Goal: Transaction & Acquisition: Purchase product/service

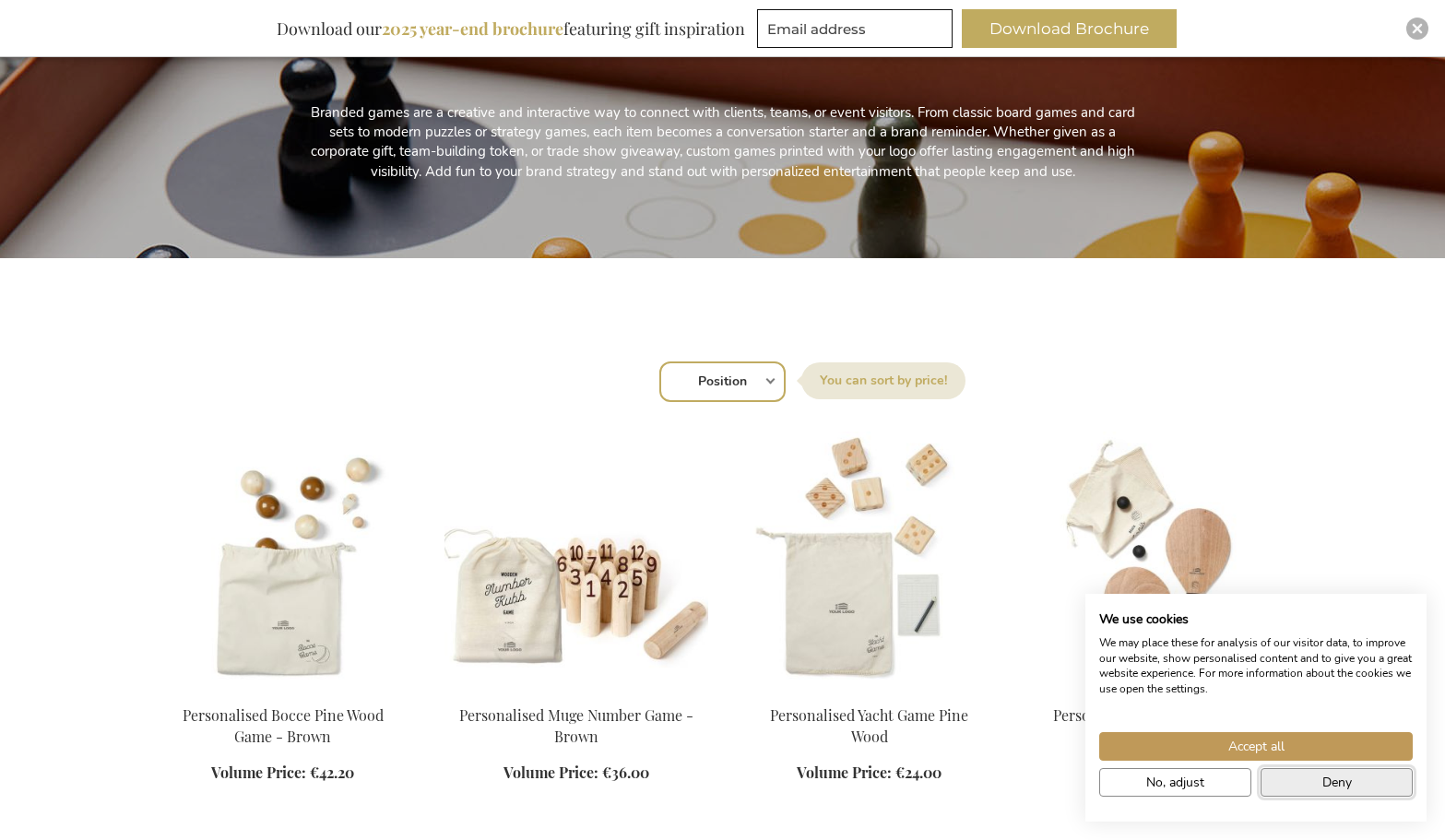
click at [1301, 789] on button "Deny" at bounding box center [1336, 782] width 152 height 29
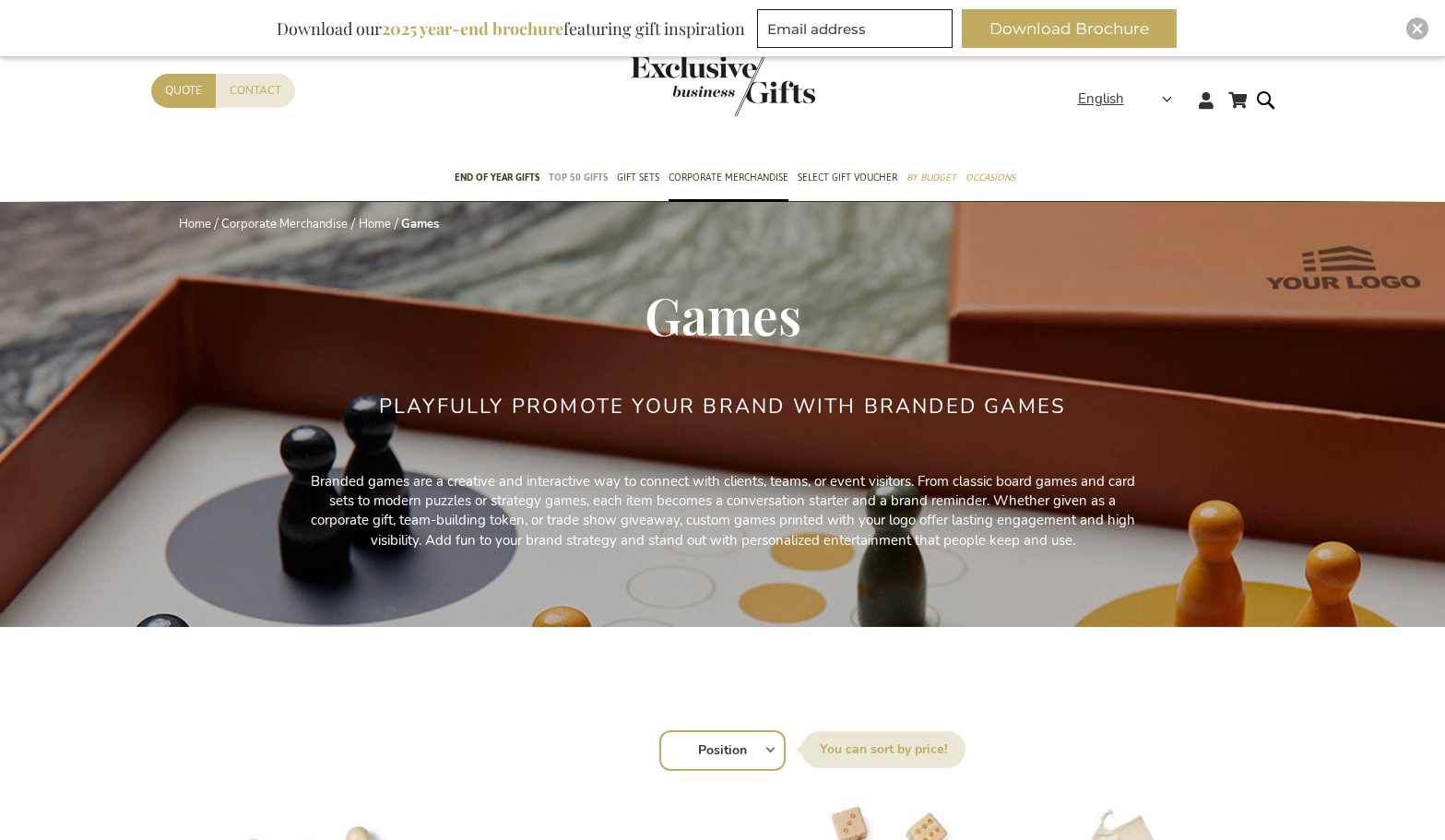
click at [592, 166] on link "TOP 50 Gifts" at bounding box center [578, 178] width 59 height 46
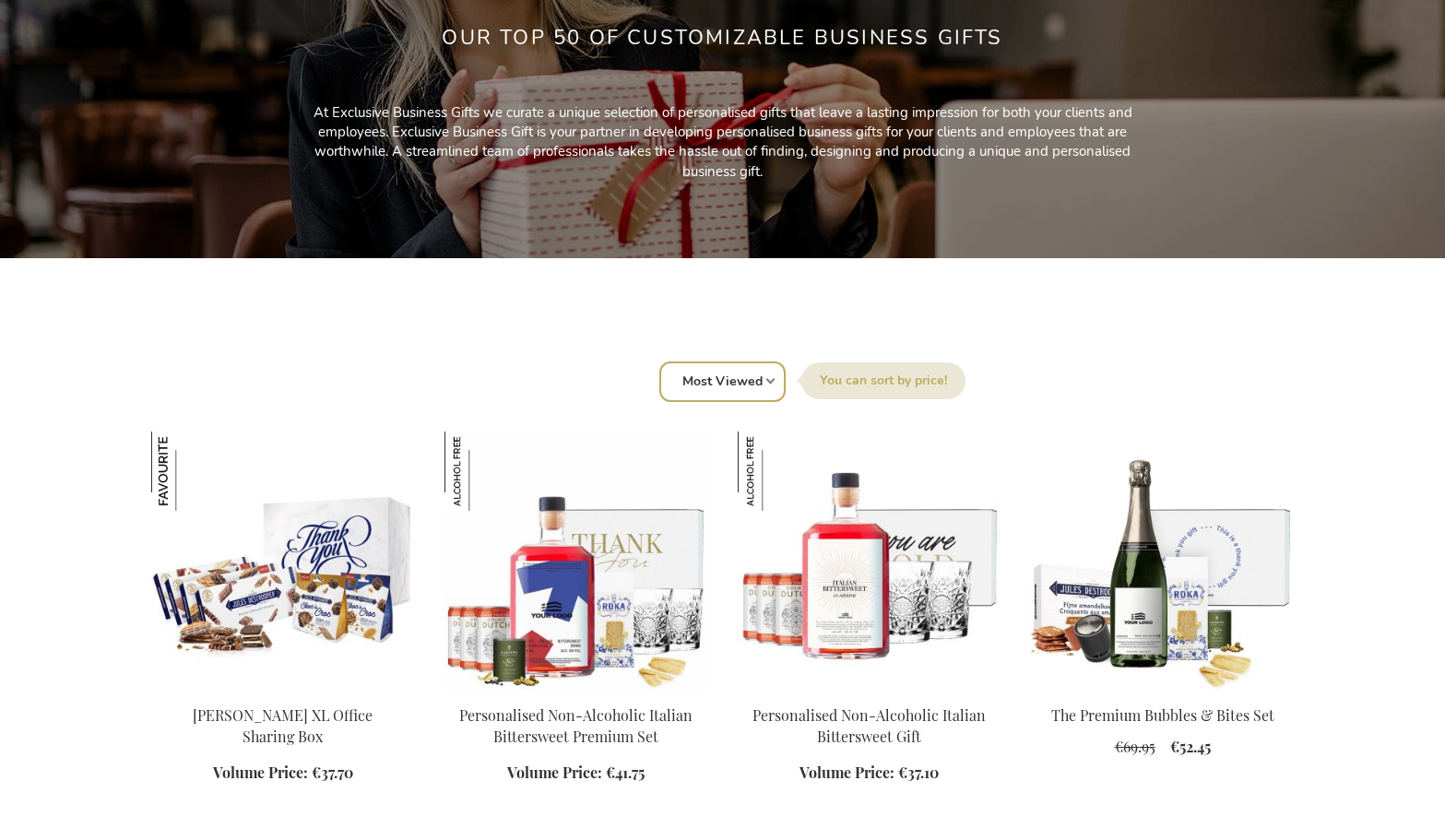
scroll to position [369, 0]
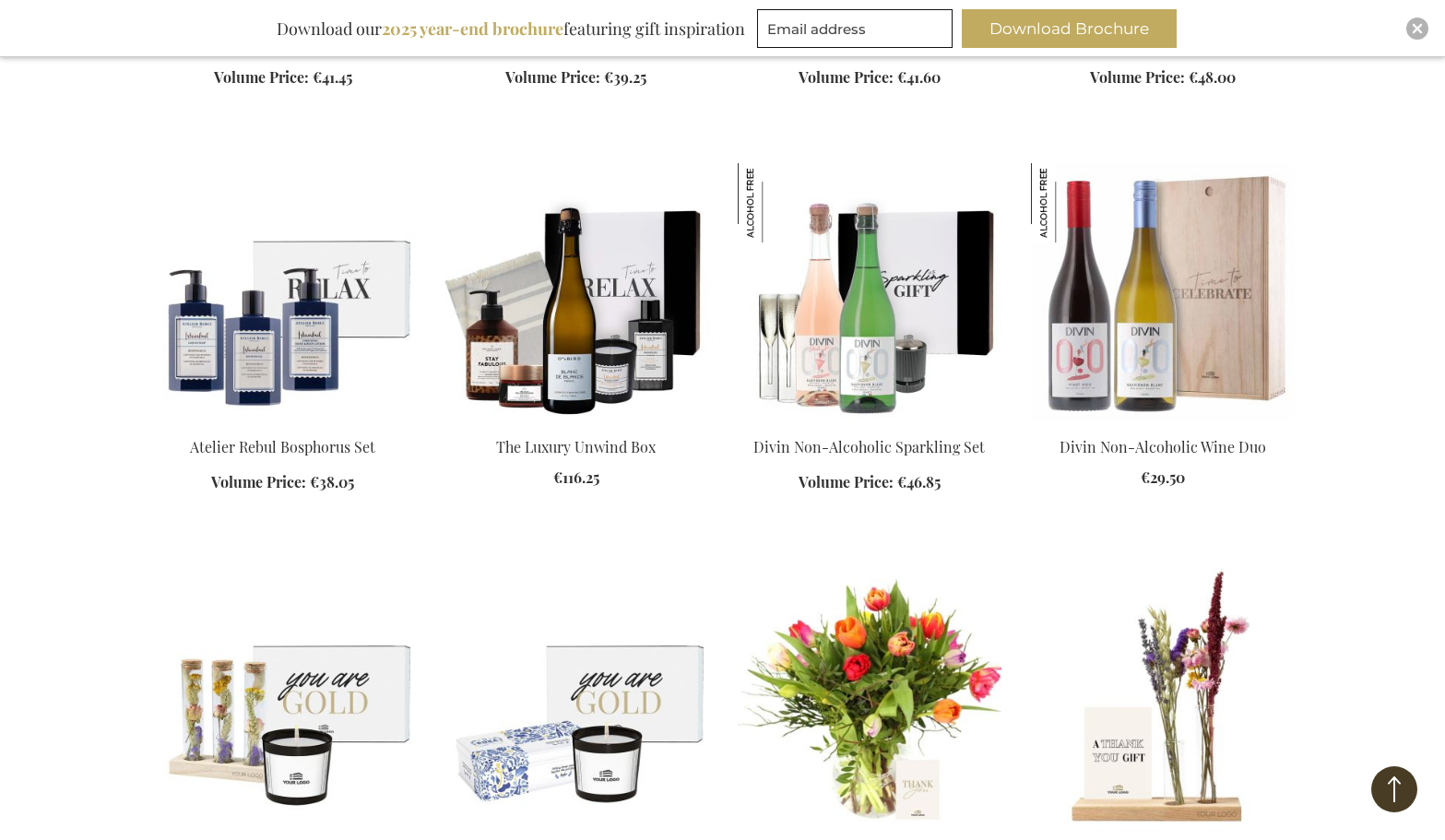
scroll to position [2859, 0]
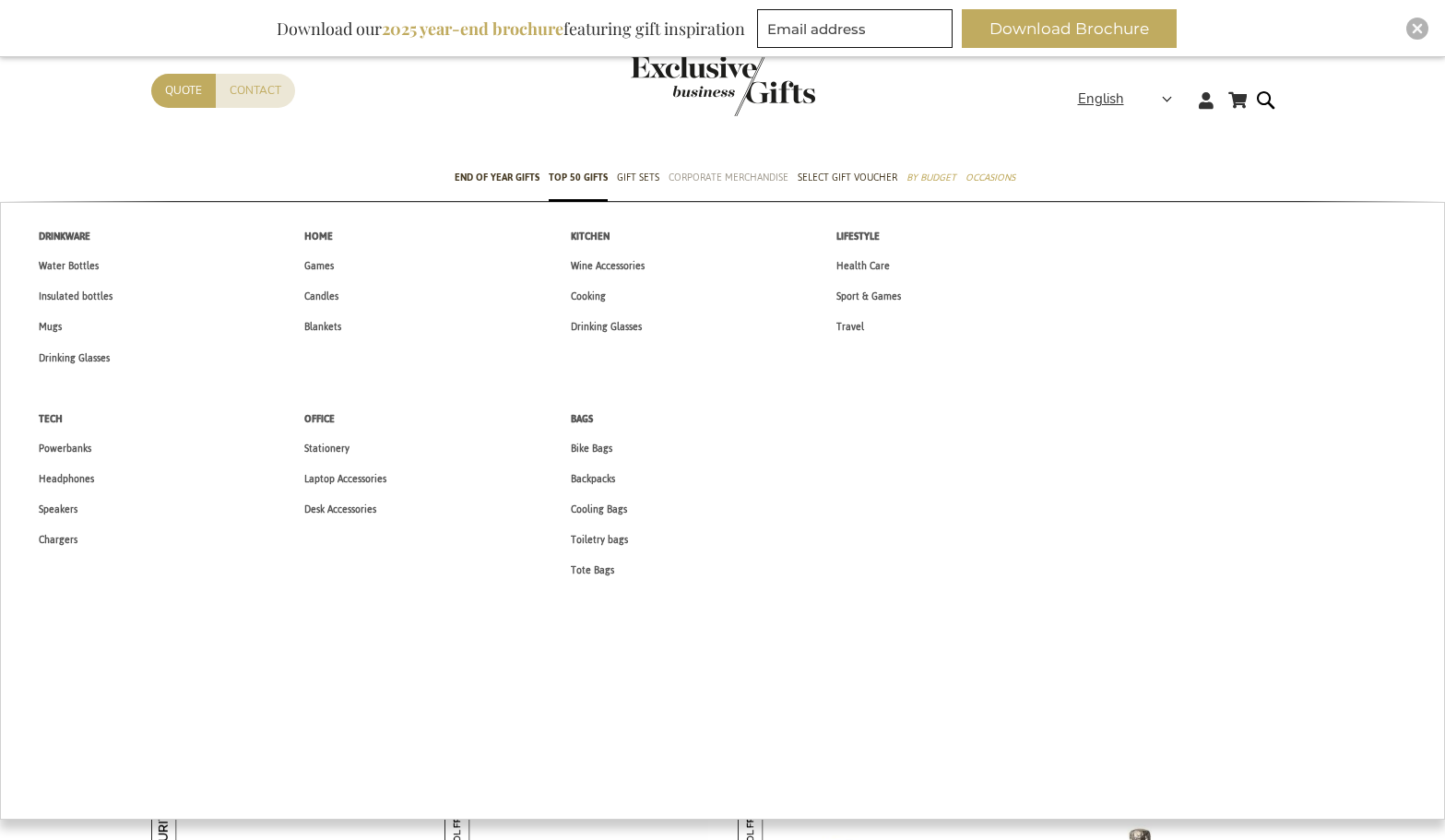
click at [716, 173] on span "Corporate Merchandise" at bounding box center [728, 176] width 120 height 19
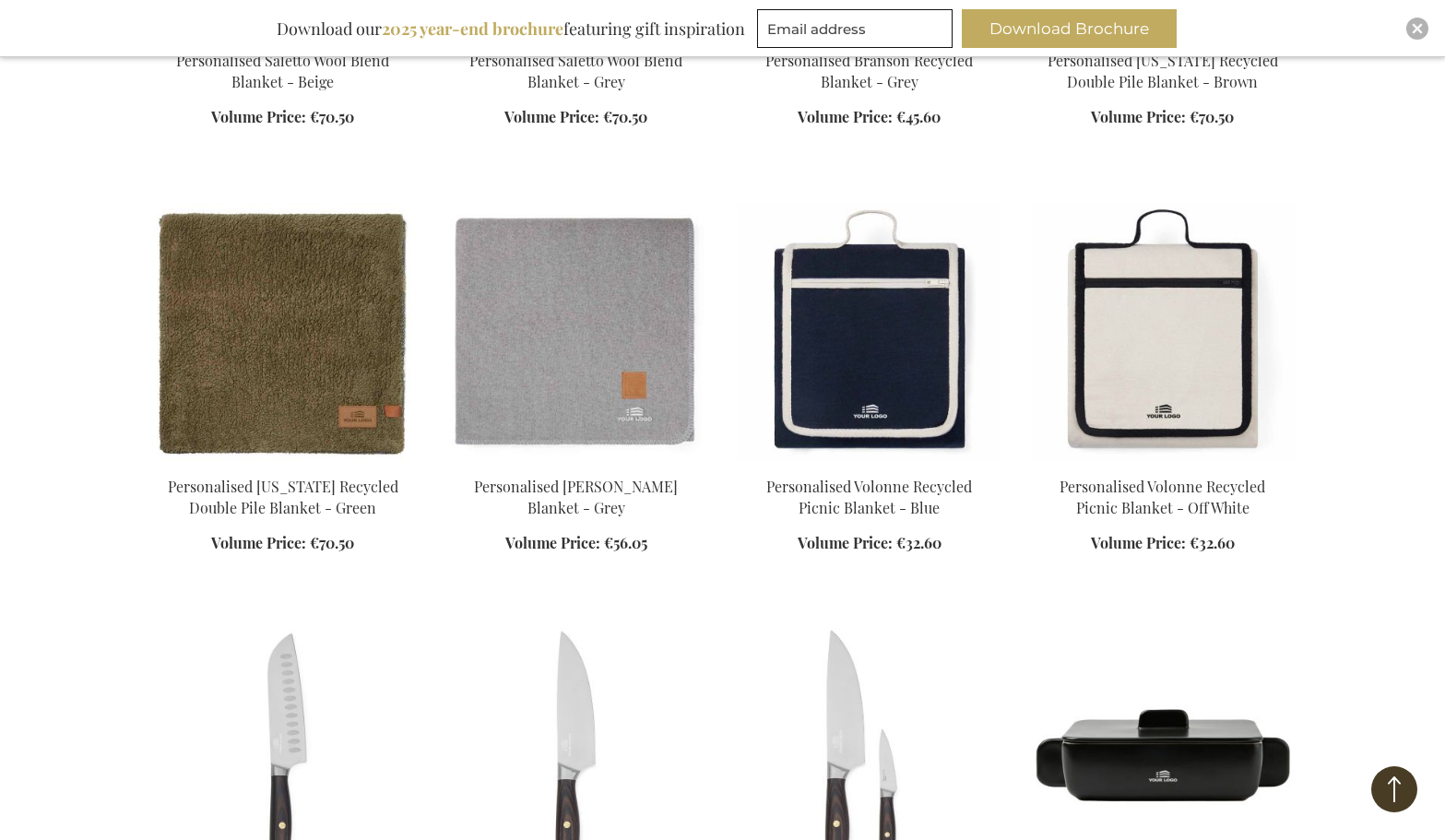
scroll to position [2950, 0]
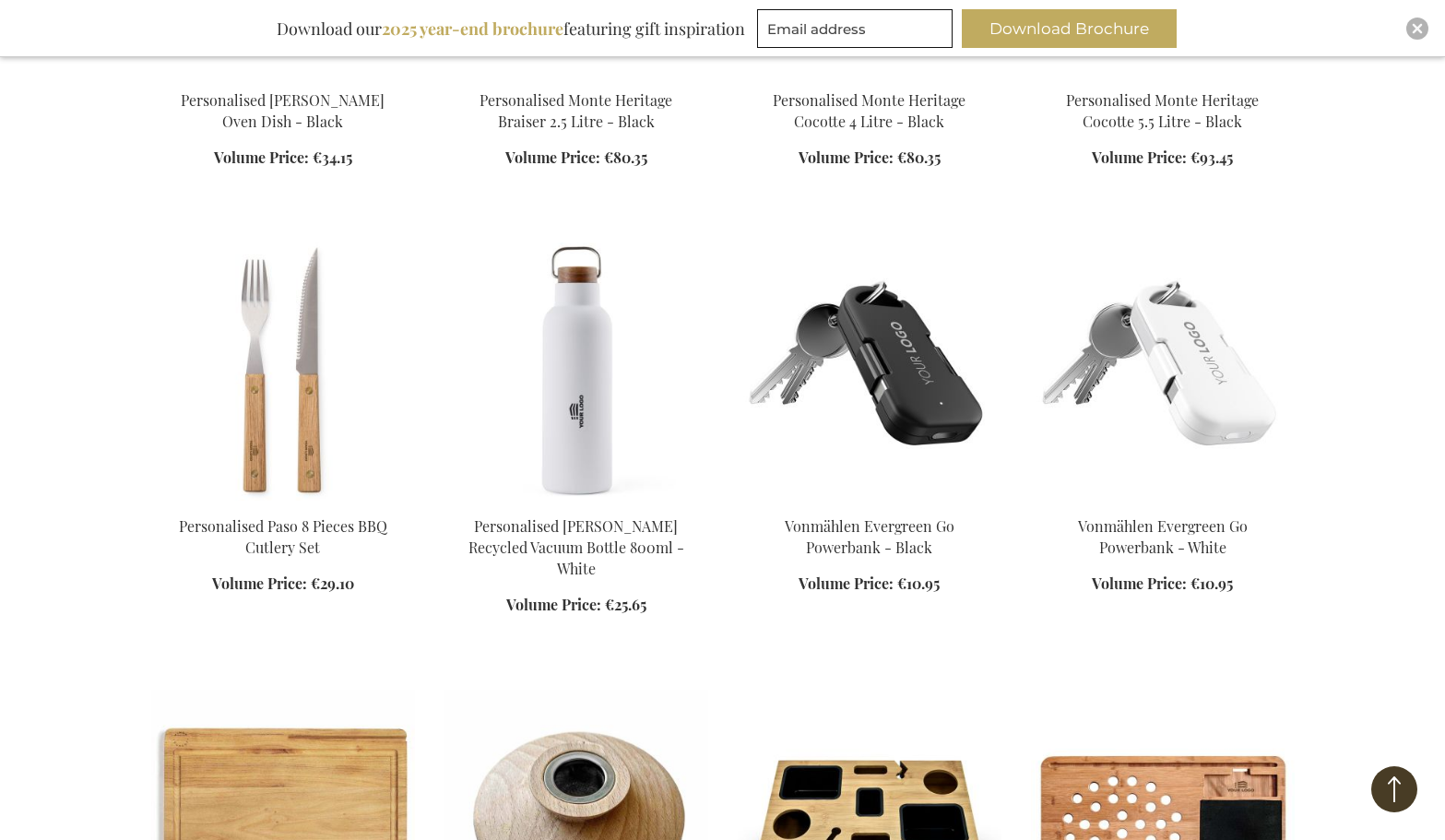
scroll to position [4334, 0]
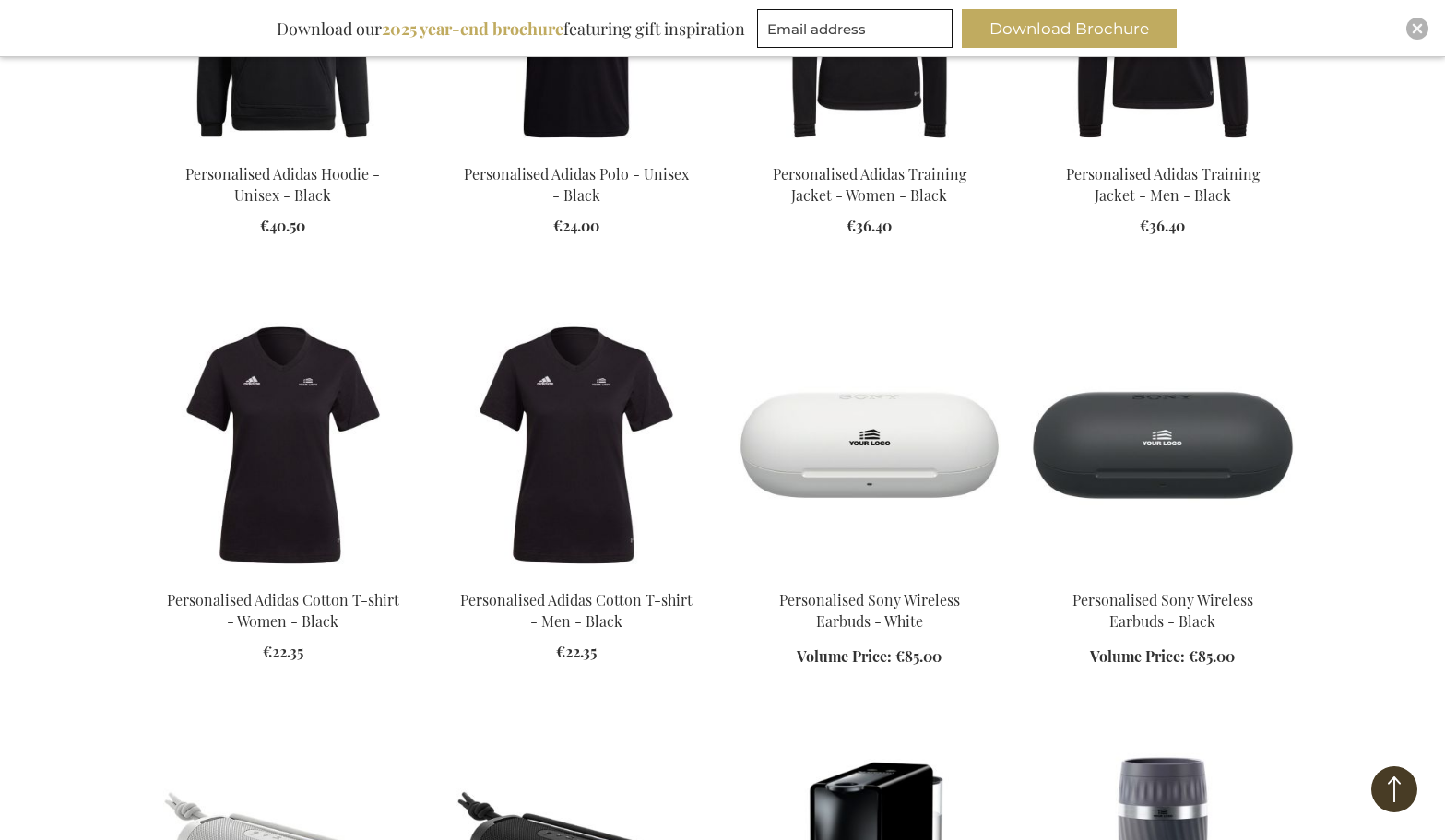
scroll to position [8022, 0]
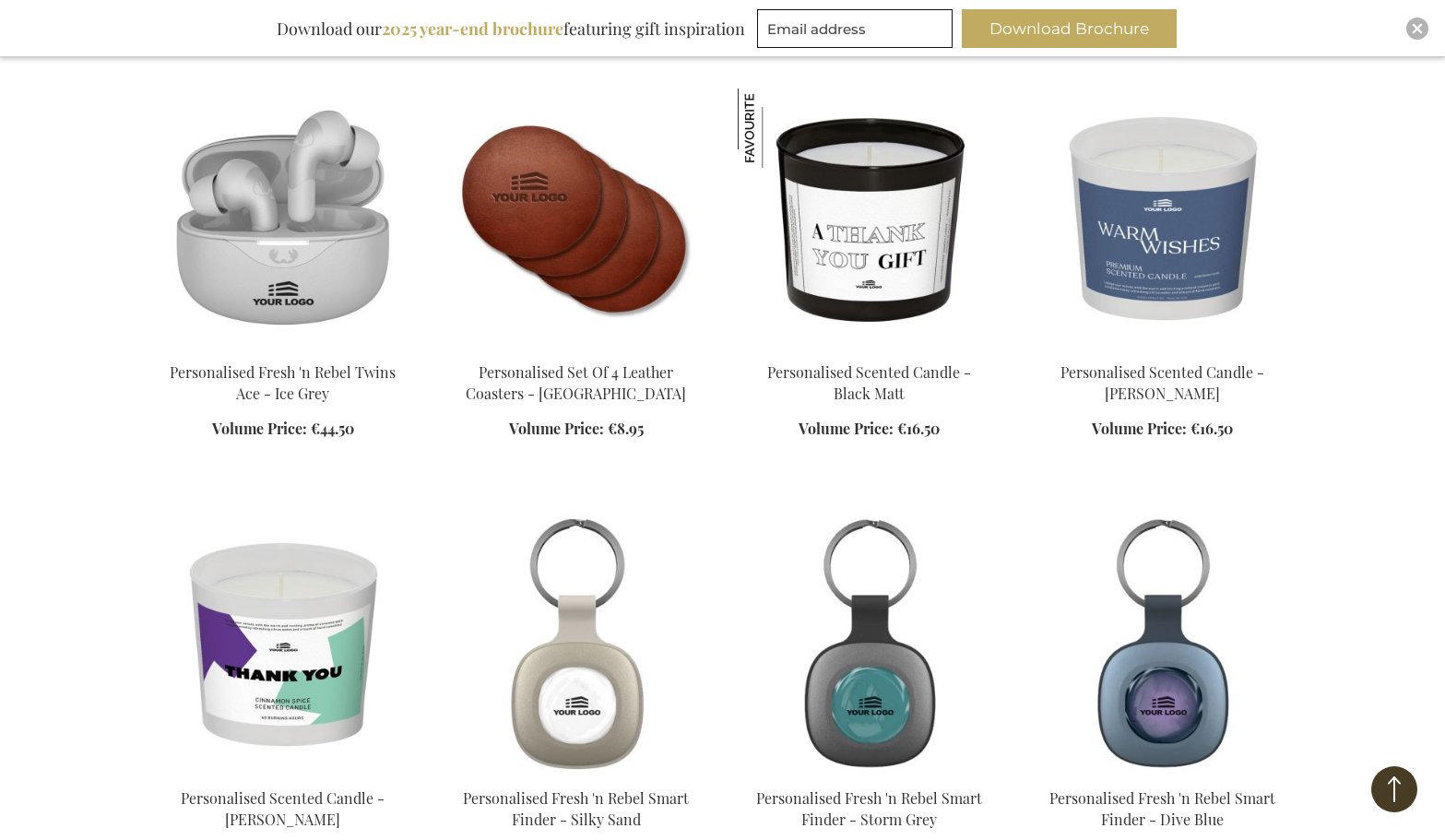
scroll to position [9774, 0]
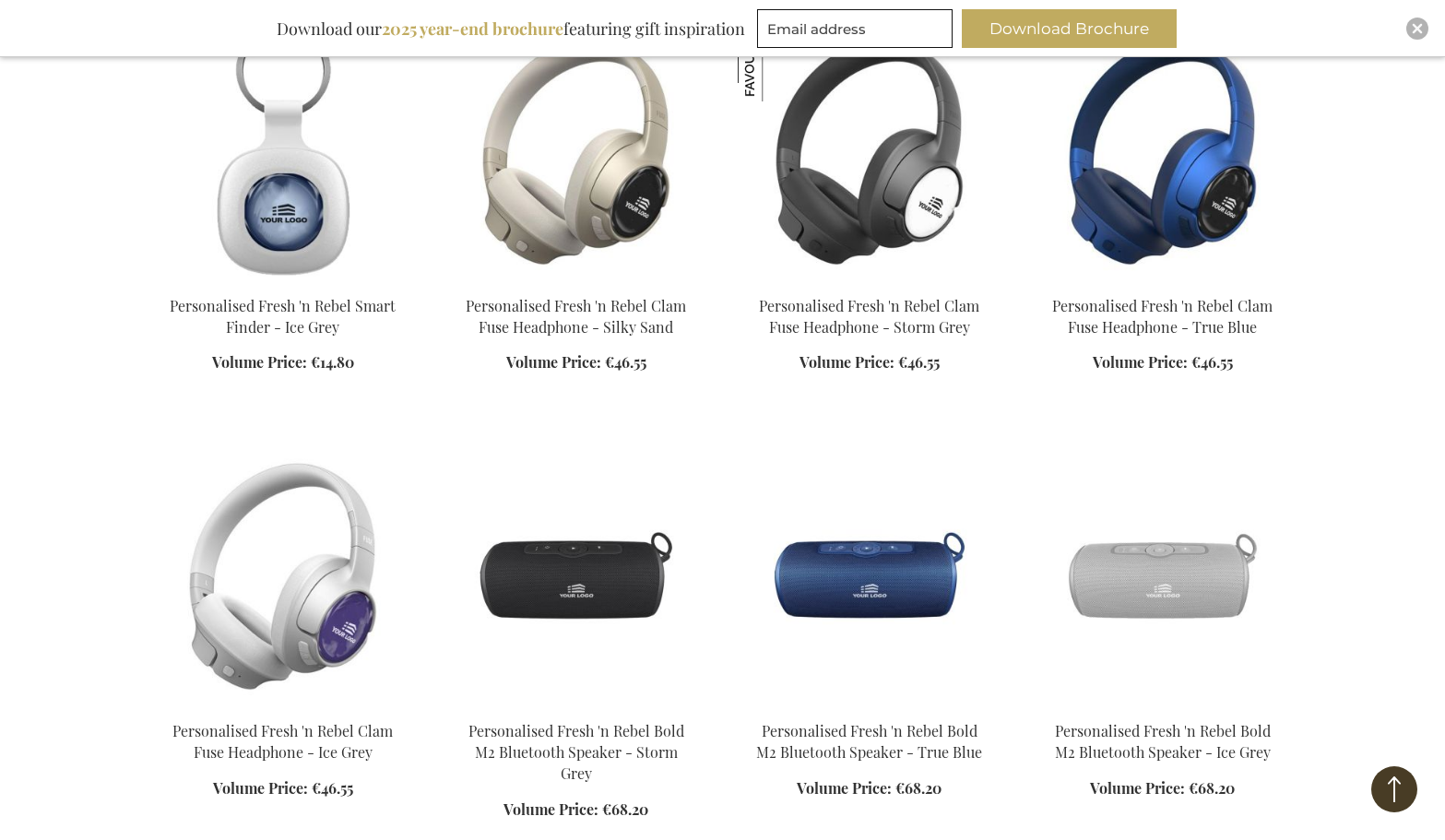
scroll to position [10697, 0]
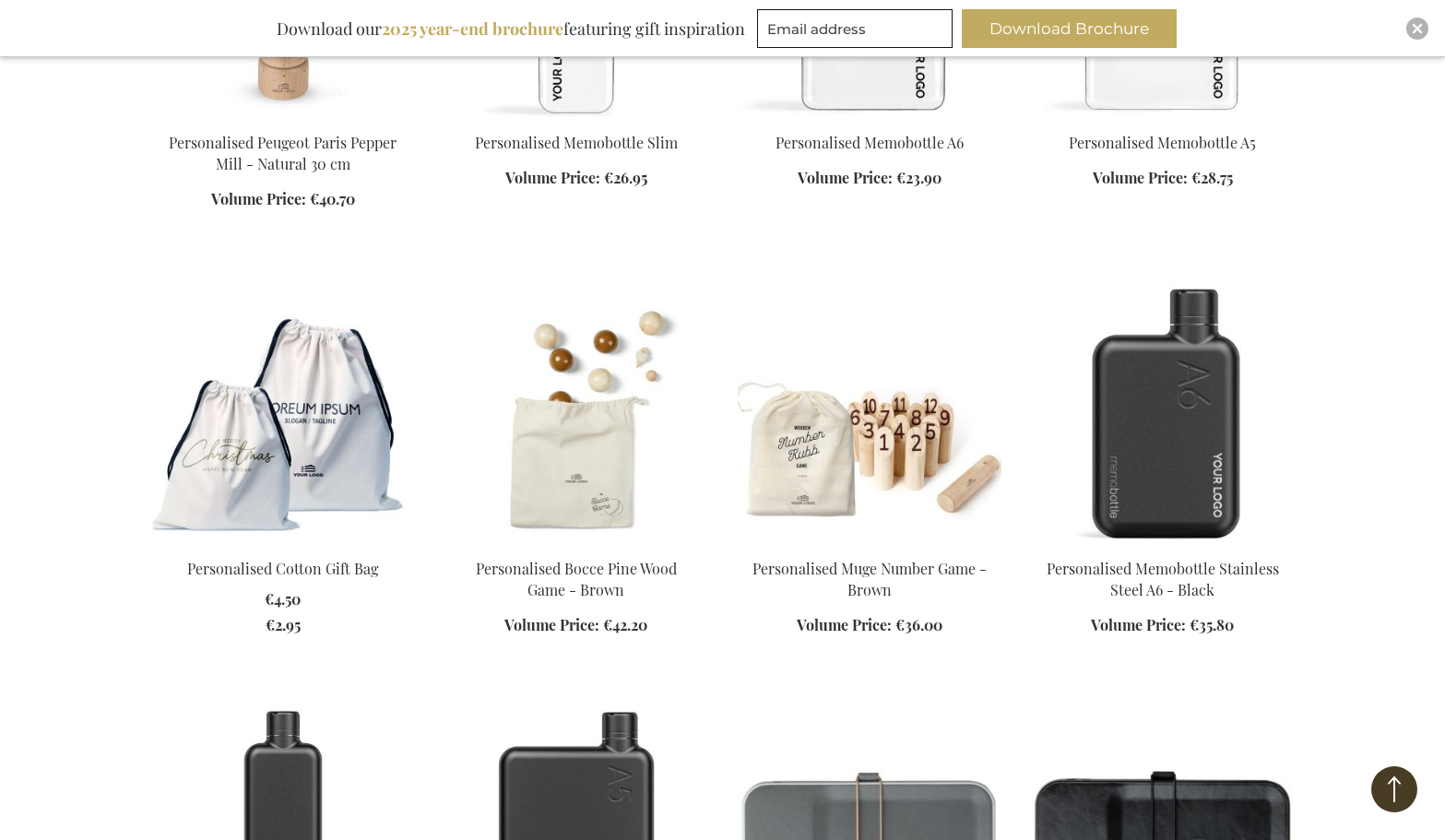
scroll to position [12909, 0]
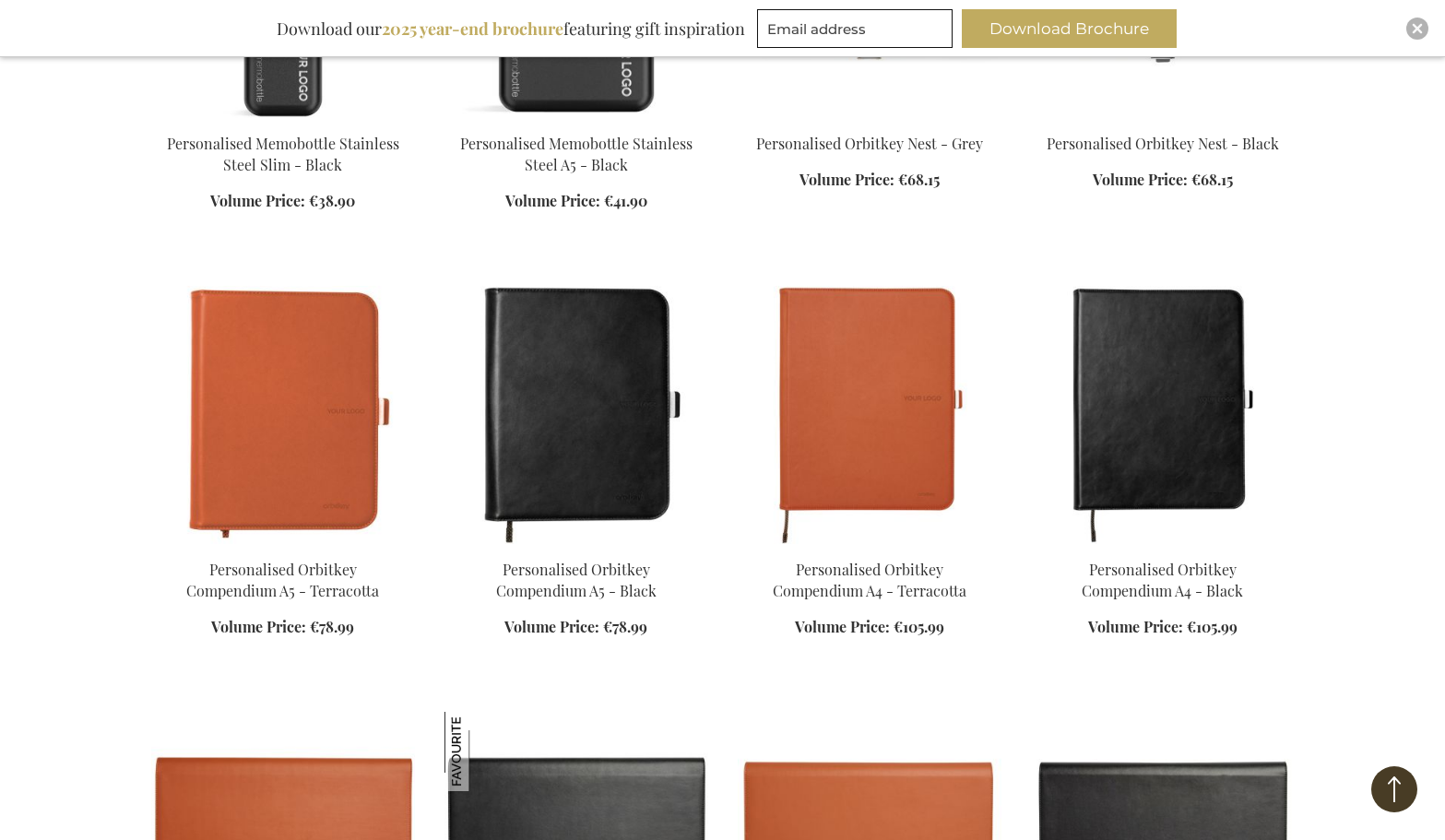
scroll to position [13923, 0]
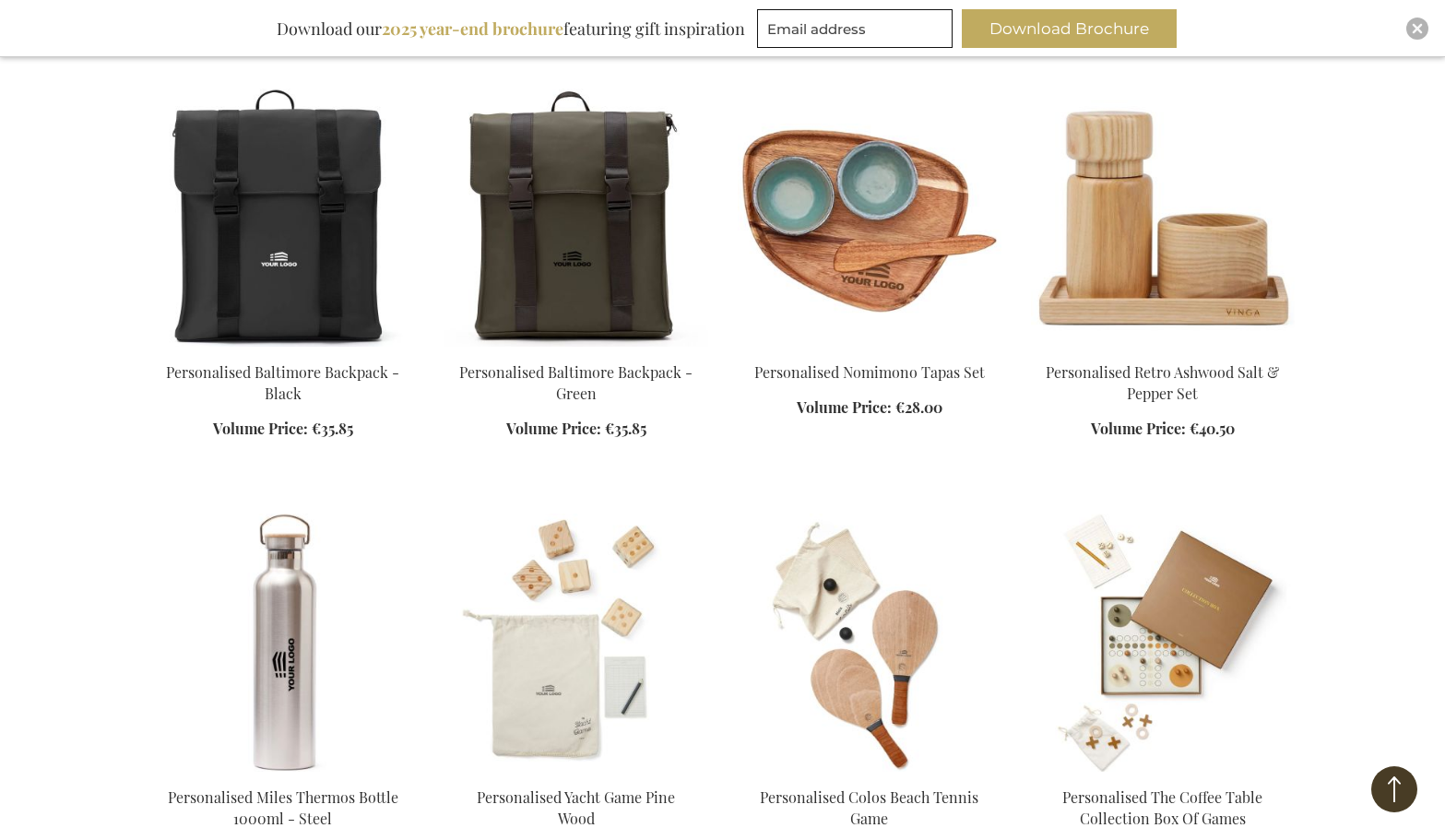
scroll to position [18534, 0]
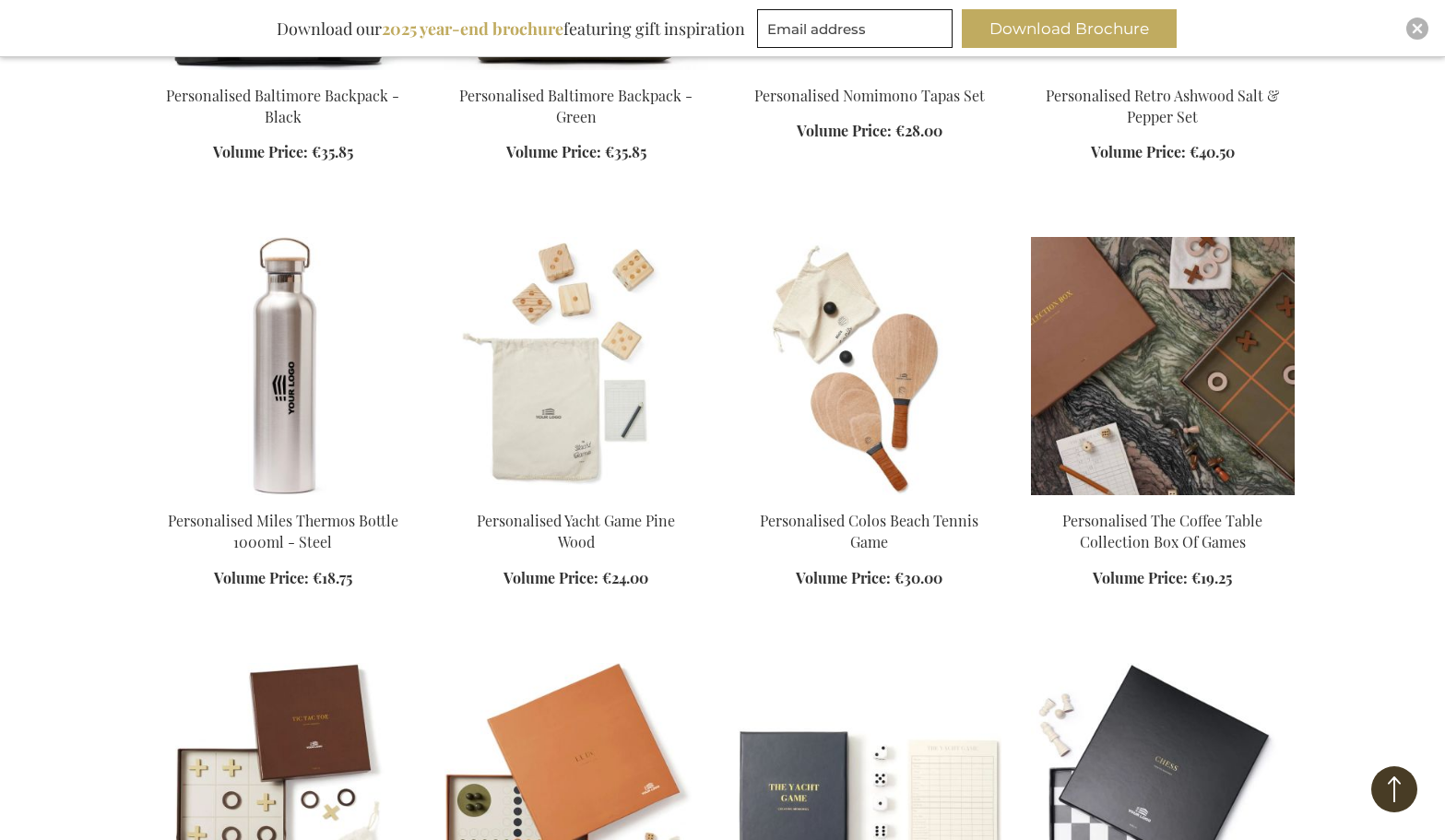
click at [1212, 291] on img at bounding box center [1163, 366] width 264 height 258
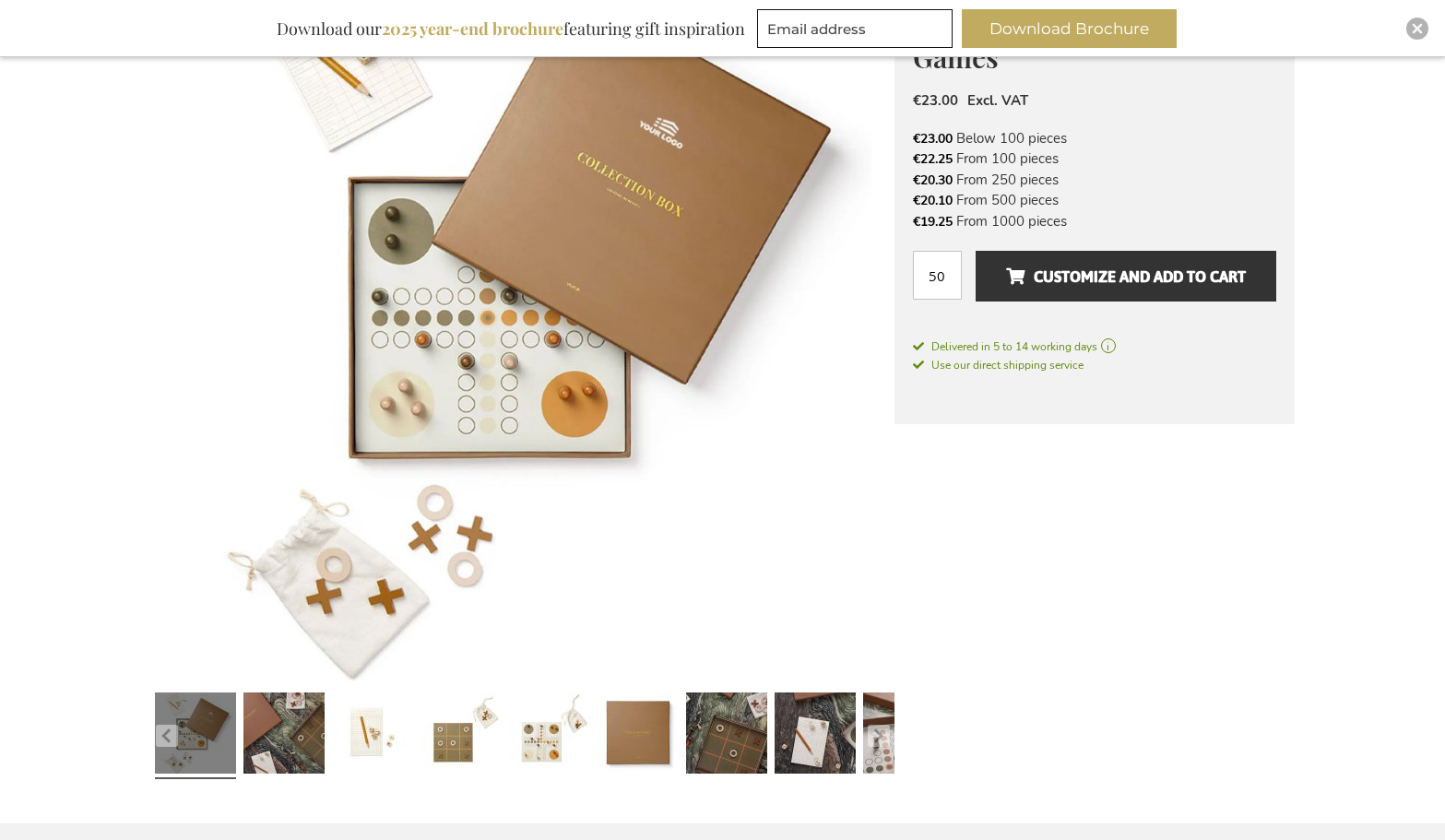
scroll to position [369, 0]
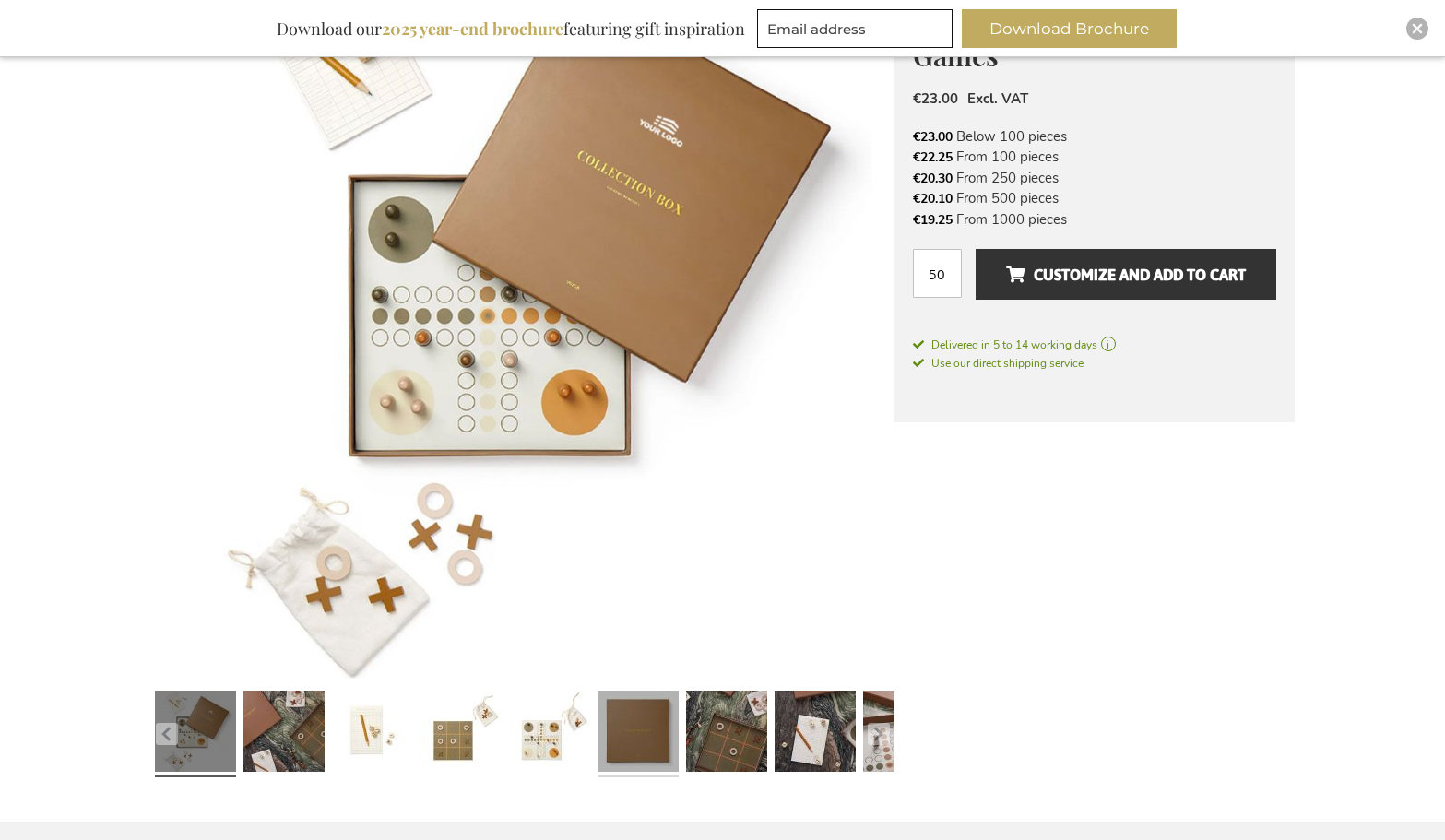
click at [669, 722] on link at bounding box center [638, 734] width 81 height 102
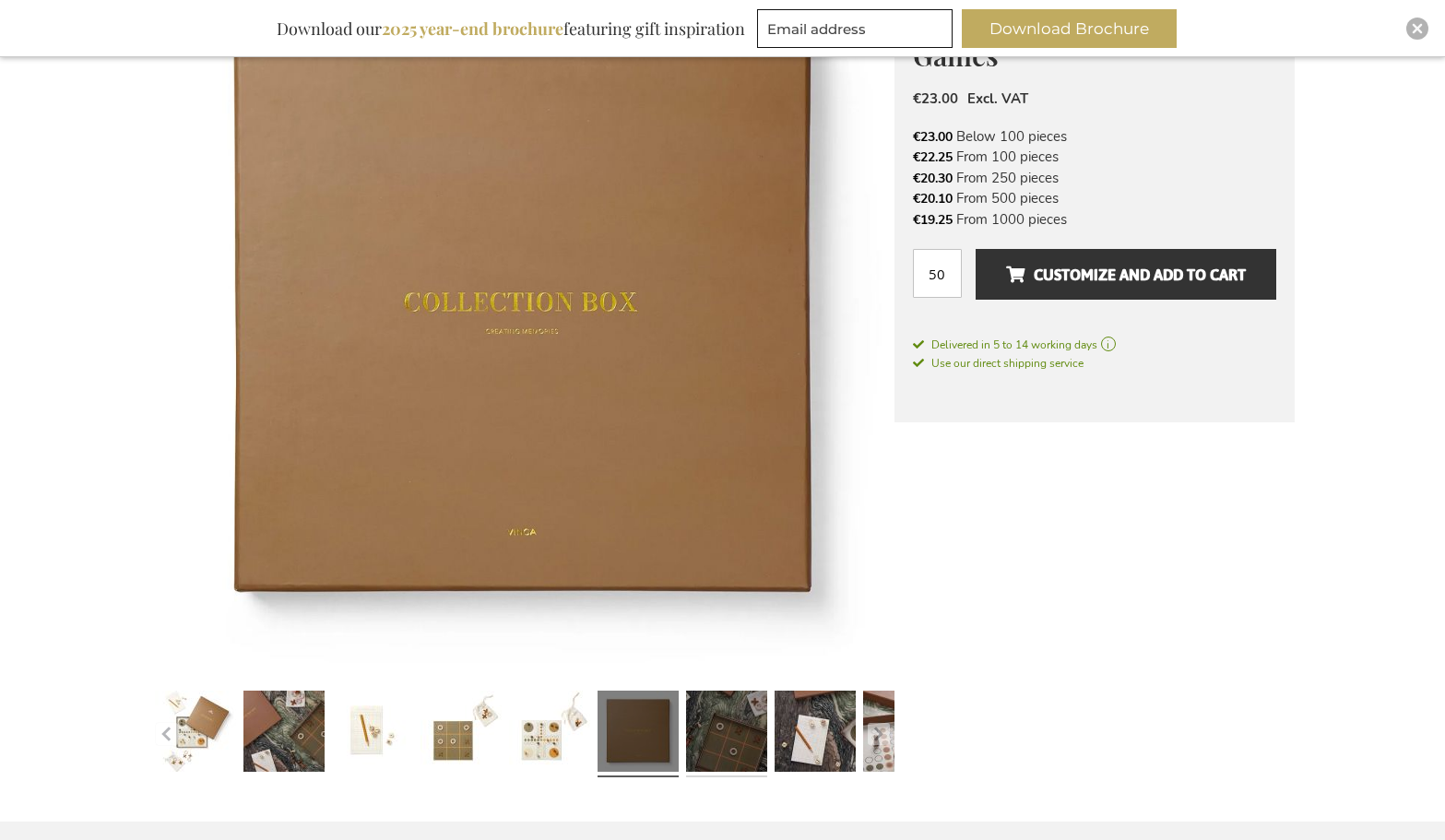
click at [728, 729] on link at bounding box center [725, 734] width 81 height 102
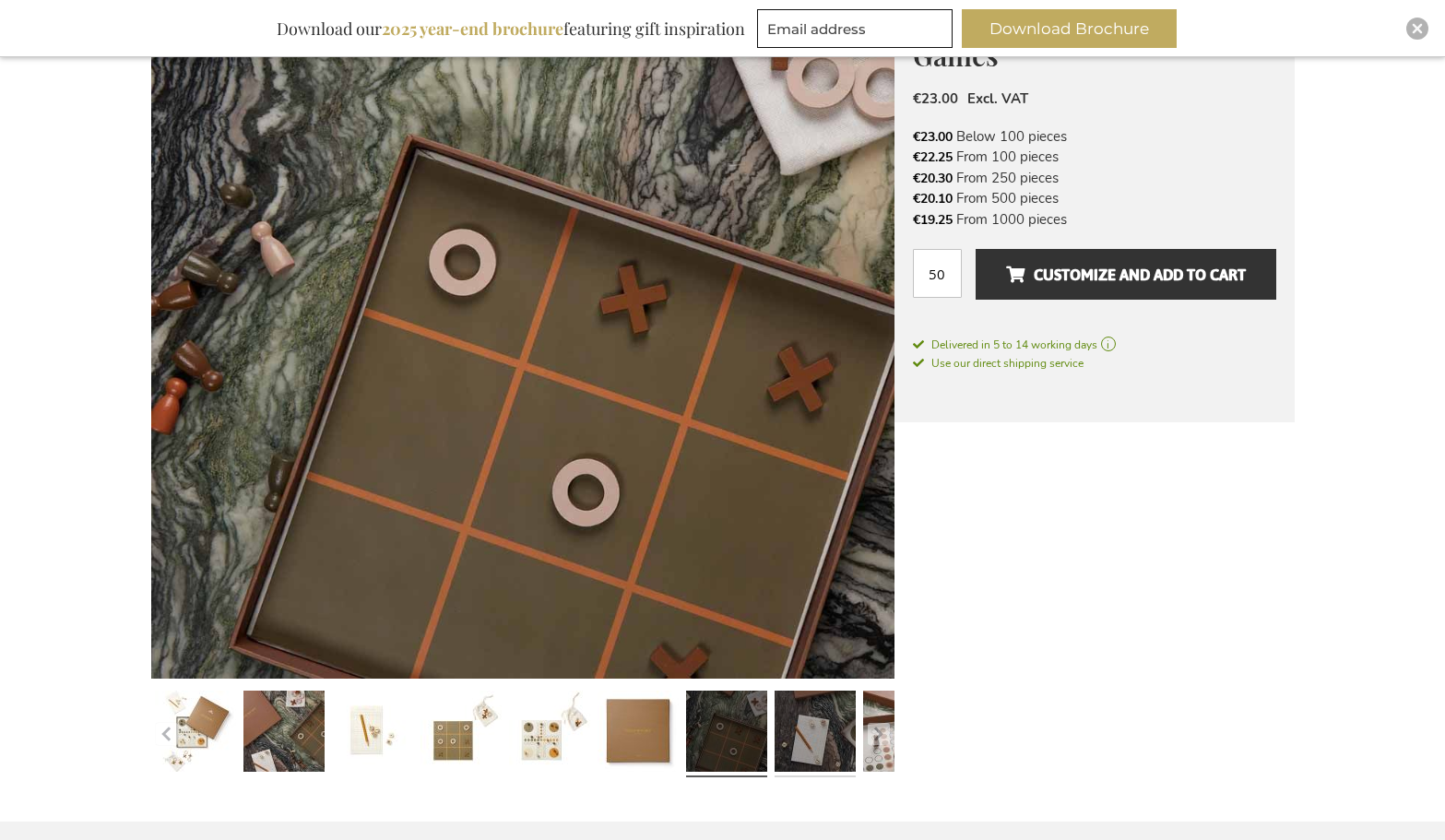
click at [795, 731] on link at bounding box center [814, 734] width 81 height 102
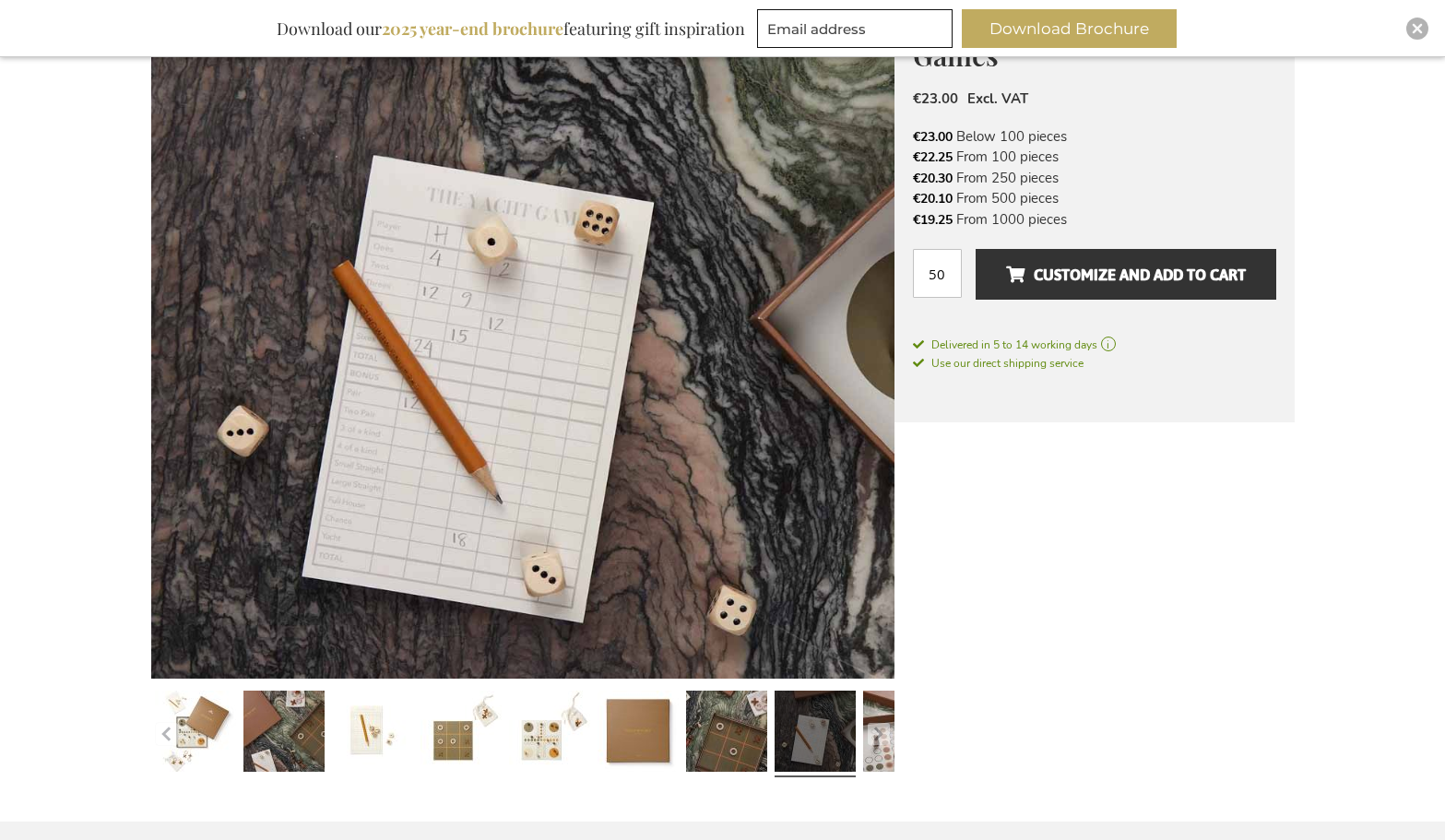
click at [840, 731] on link at bounding box center [814, 734] width 81 height 102
click at [657, 744] on link at bounding box center [638, 734] width 81 height 102
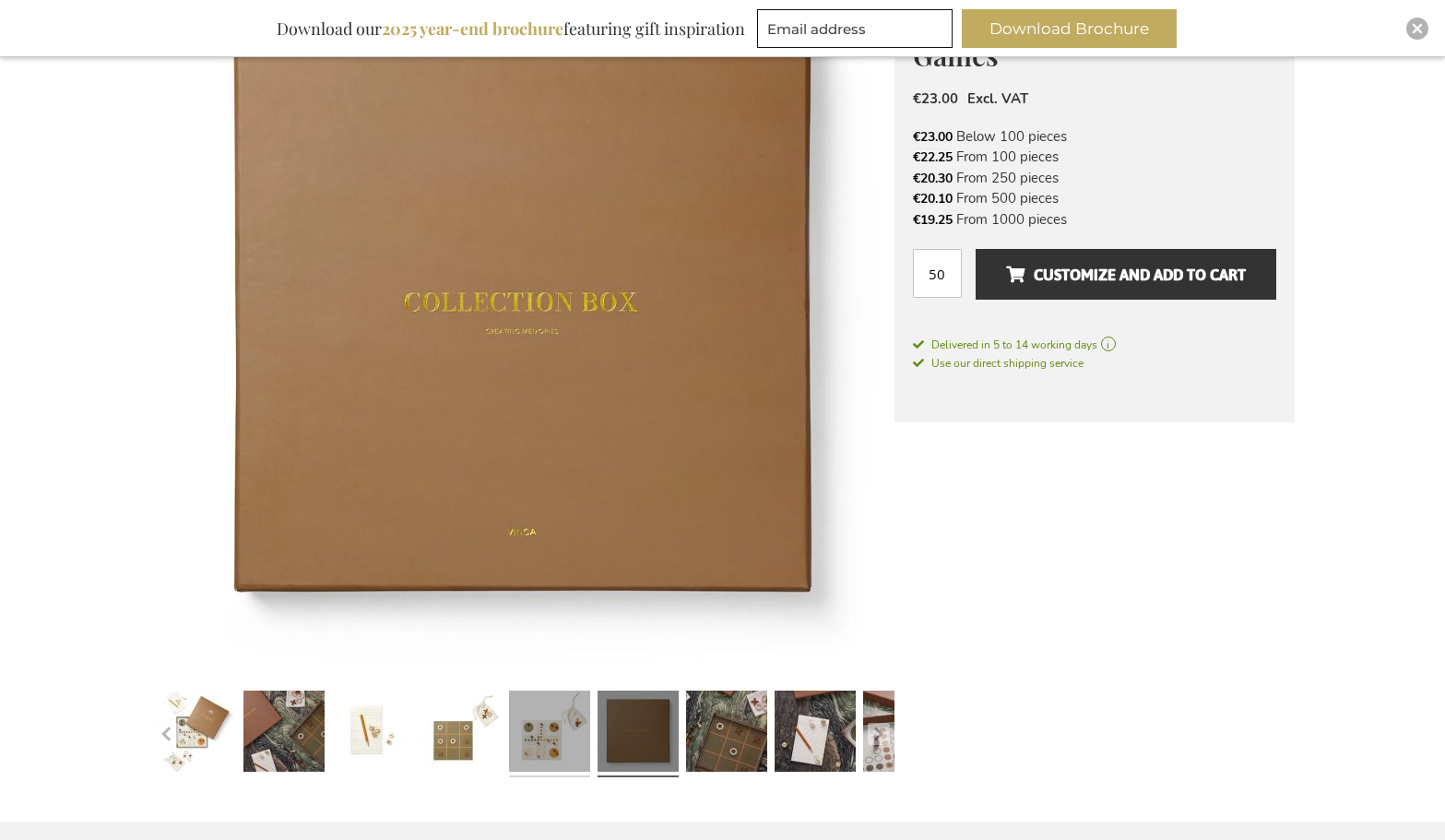
click at [568, 744] on link at bounding box center [549, 734] width 81 height 102
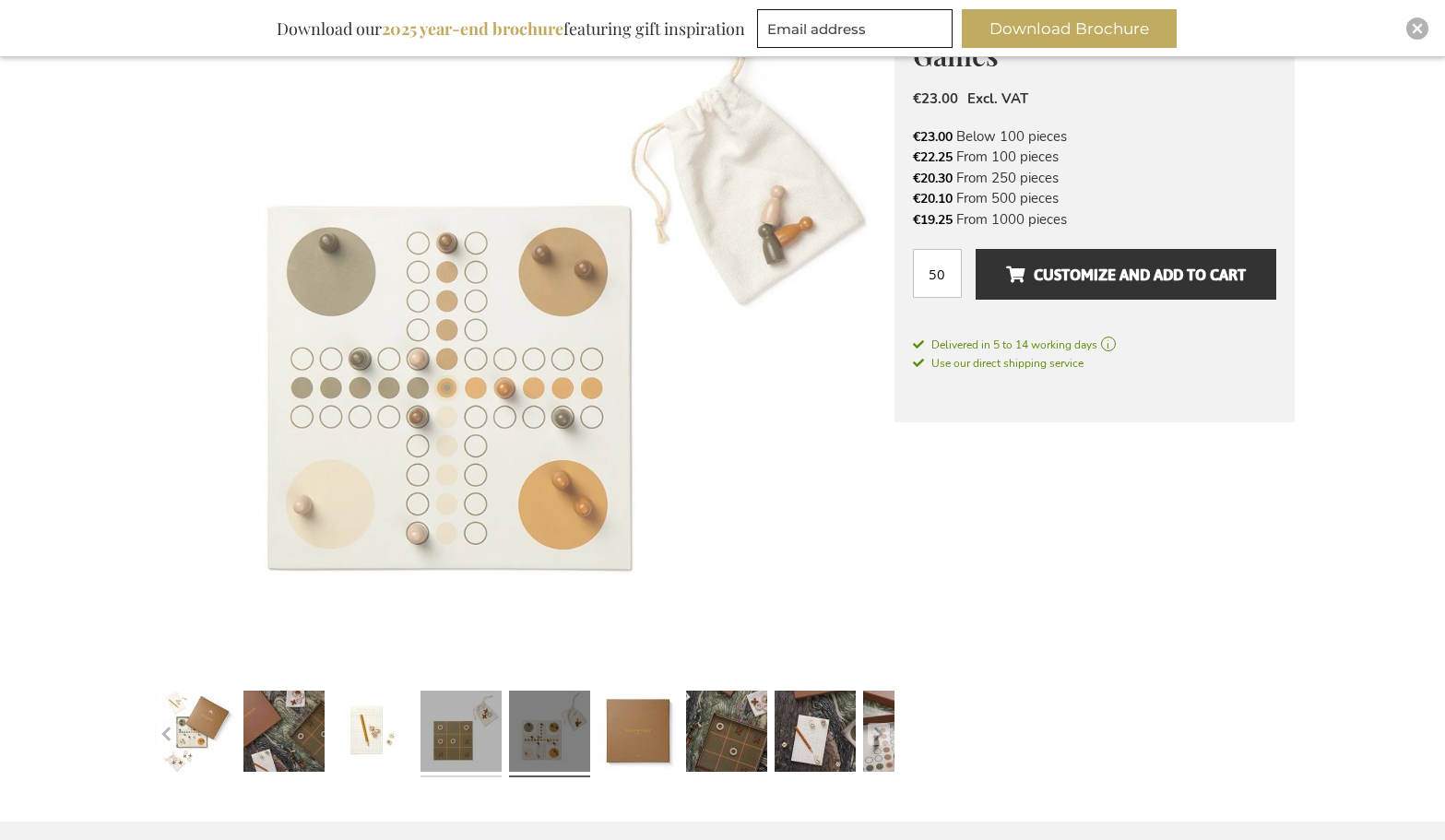
drag, startPoint x: 503, startPoint y: 747, endPoint x: 476, endPoint y: 750, distance: 27.2
click at [502, 747] on div at bounding box center [460, 734] width 89 height 102
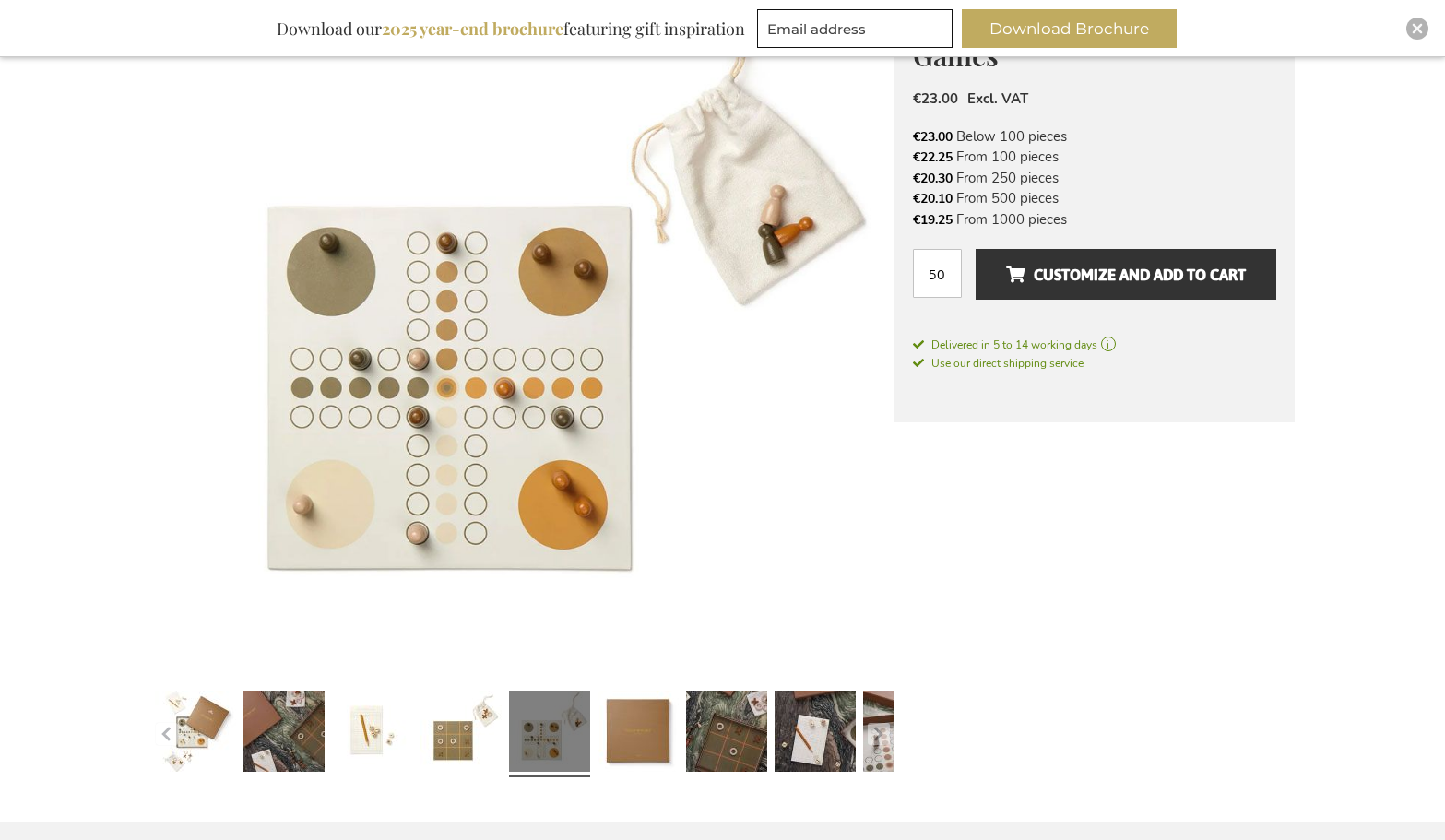
click at [414, 753] on div at bounding box center [372, 734] width 89 height 102
click at [368, 753] on link at bounding box center [372, 734] width 81 height 102
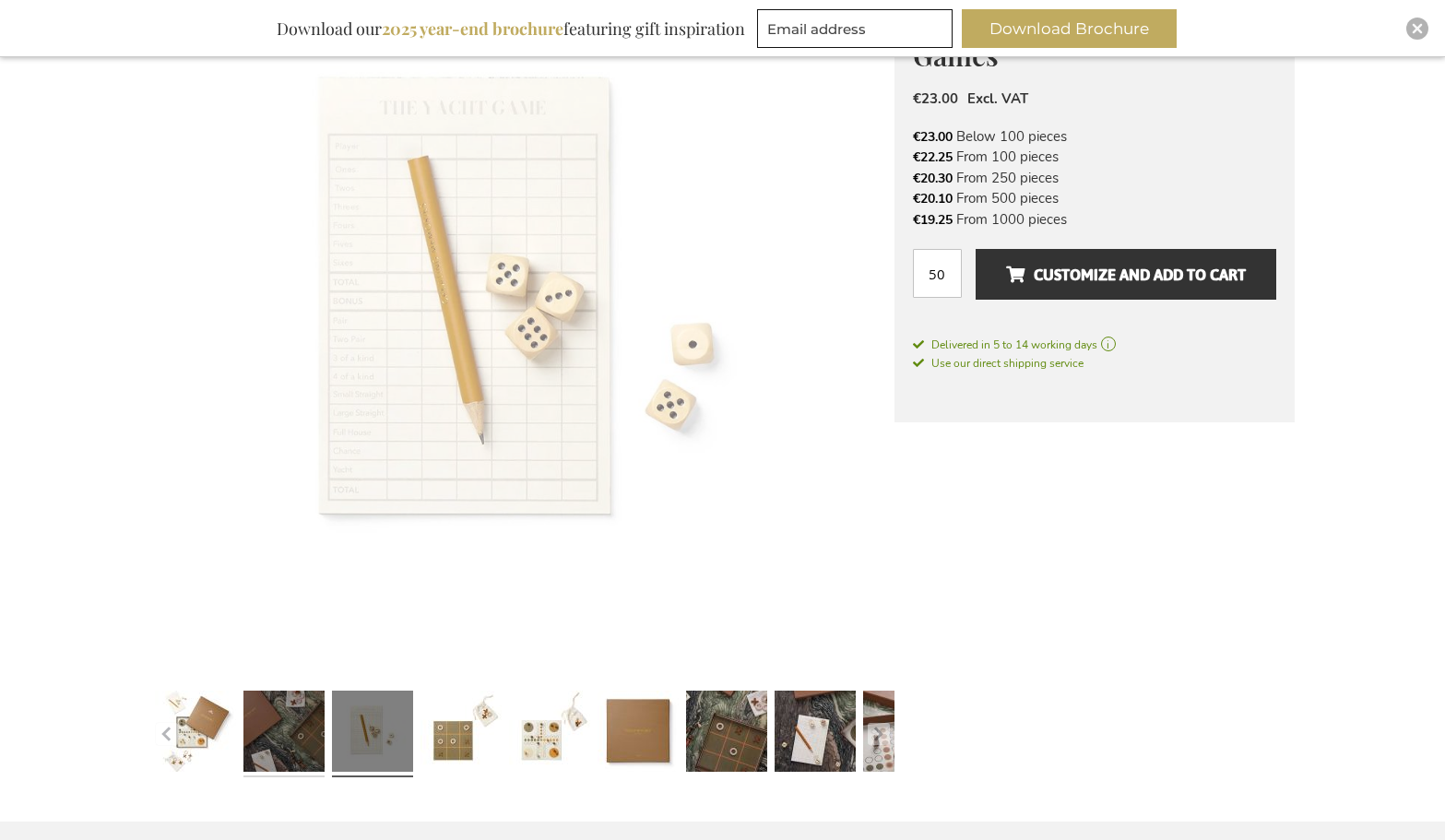
click at [312, 752] on link at bounding box center [283, 734] width 81 height 102
